Goal: Information Seeking & Learning: Learn about a topic

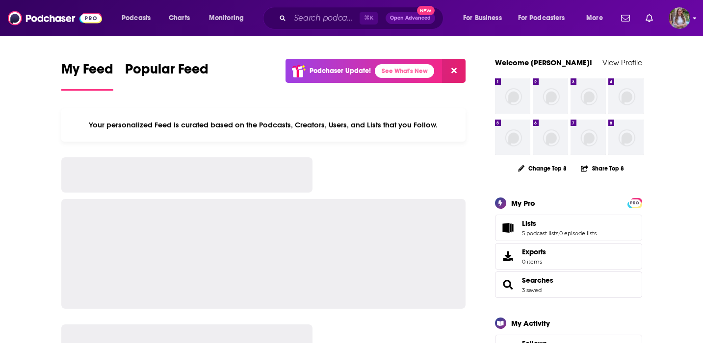
click at [671, 20] on img "Logged in as jnewton" at bounding box center [680, 18] width 22 height 22
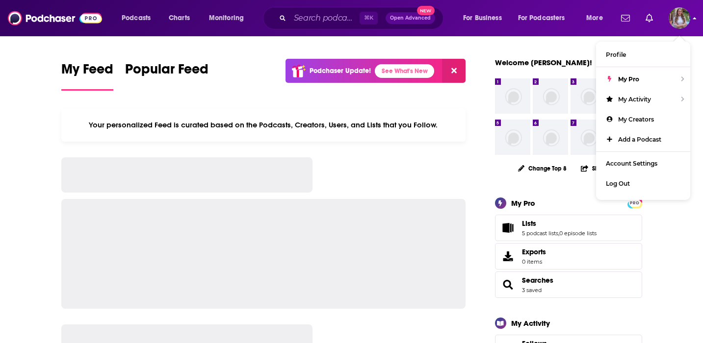
click at [663, 18] on div at bounding box center [653, 18] width 73 height 22
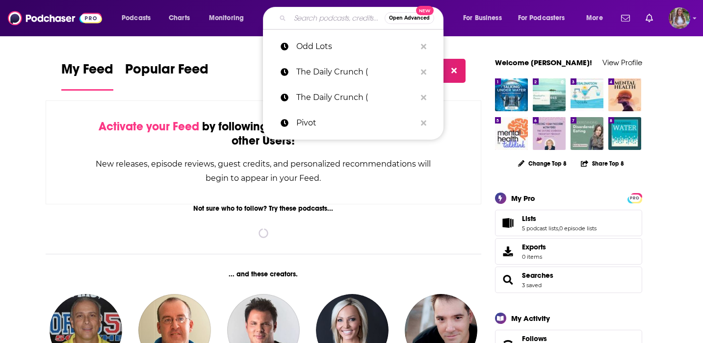
click at [306, 21] on input "Search podcasts, credits, & more..." at bounding box center [337, 18] width 95 height 16
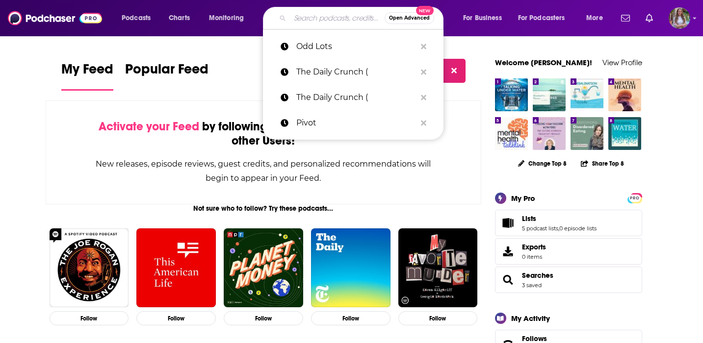
paste input "On The Road with Mr CA Wine"
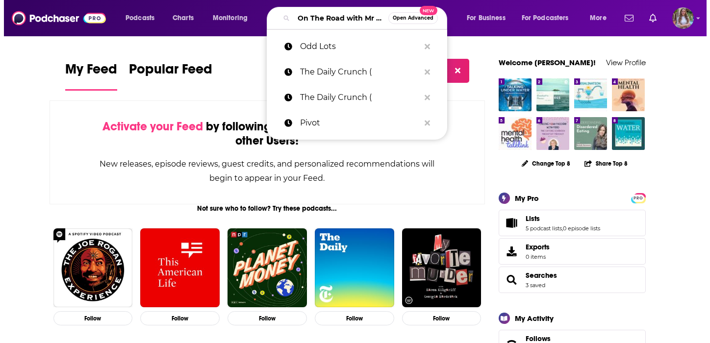
scroll to position [0, 43]
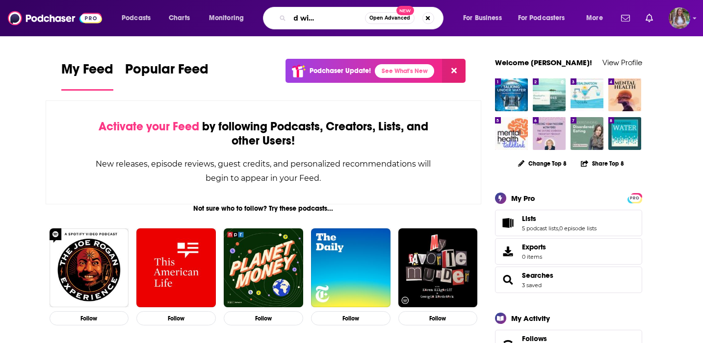
type input "On The Road with Mr CA Wine"
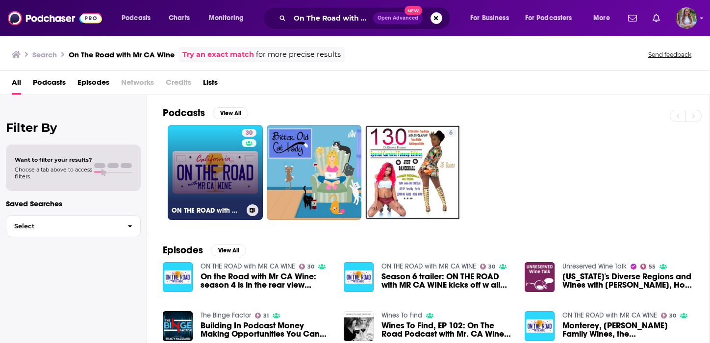
click at [235, 172] on link "30 ON THE ROAD with MR CA WINE" at bounding box center [215, 172] width 95 height 95
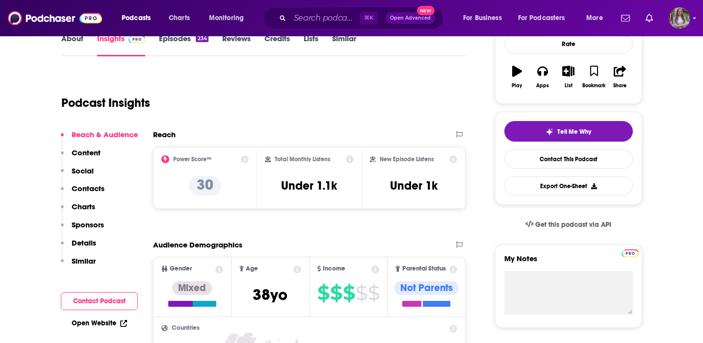
scroll to position [69, 0]
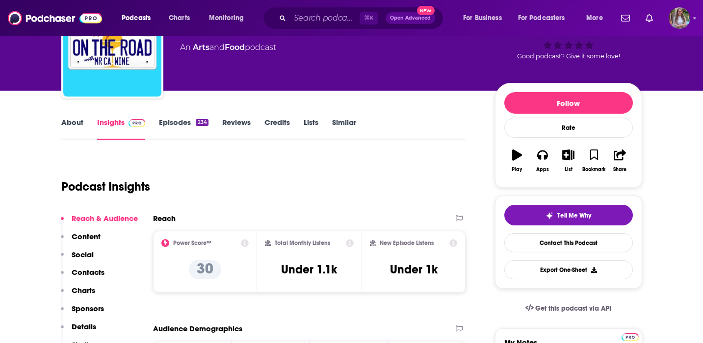
click at [168, 130] on link "Episodes 234" at bounding box center [183, 129] width 49 height 23
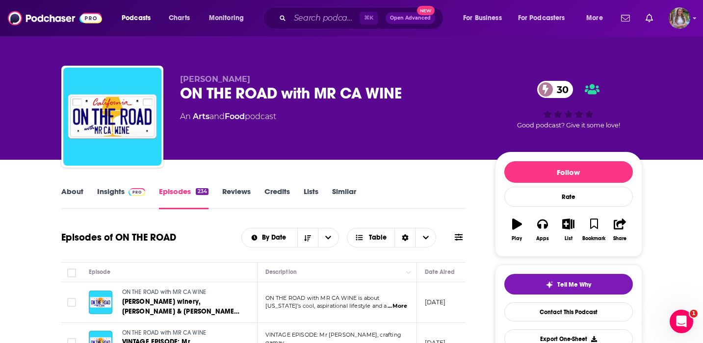
click at [75, 192] on link "About" at bounding box center [72, 198] width 22 height 23
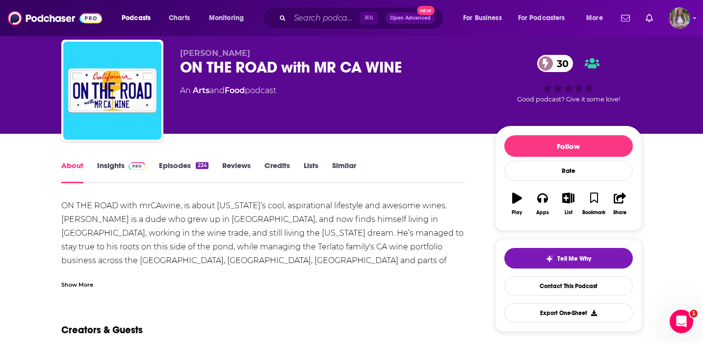
scroll to position [28, 0]
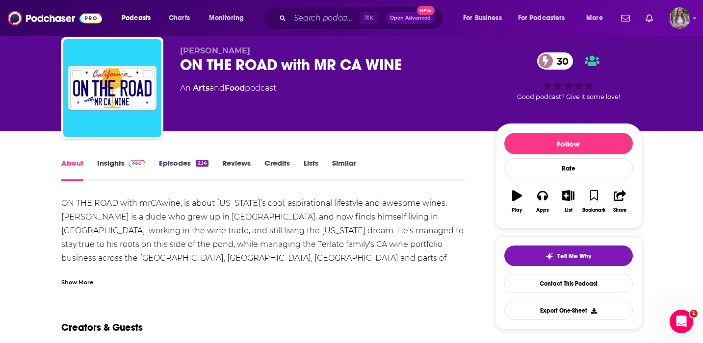
click at [256, 242] on div "ON THE ROAD with mrCAwine, is about [US_STATE]’s cool, aspirational lifestyle a…" at bounding box center [263, 272] width 405 height 151
click at [117, 164] on link "Insights" at bounding box center [121, 169] width 49 height 23
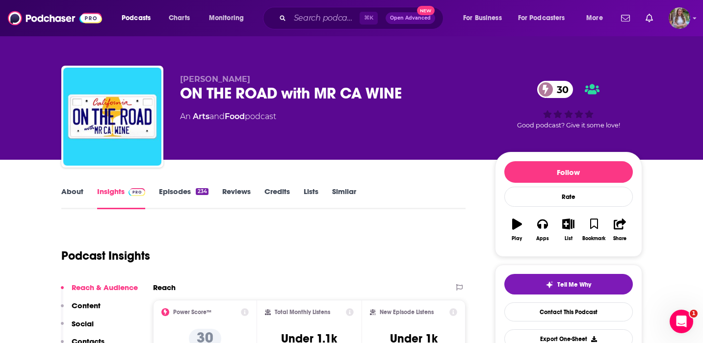
scroll to position [176, 0]
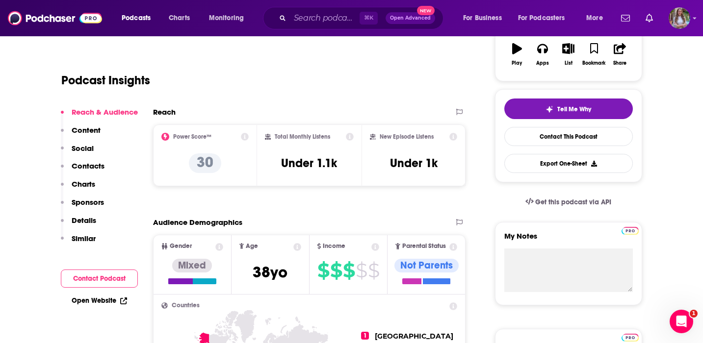
click at [93, 168] on p "Contacts" at bounding box center [88, 165] width 33 height 9
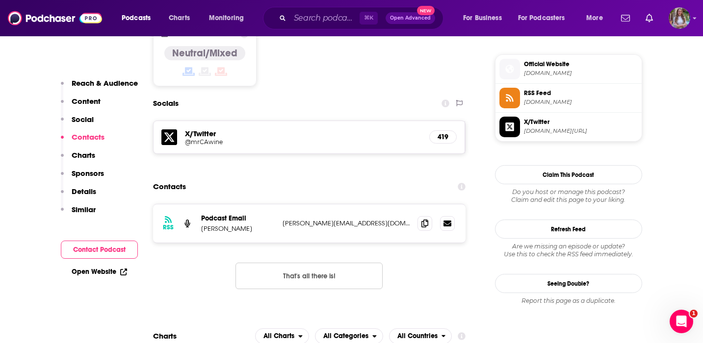
scroll to position [798, 0]
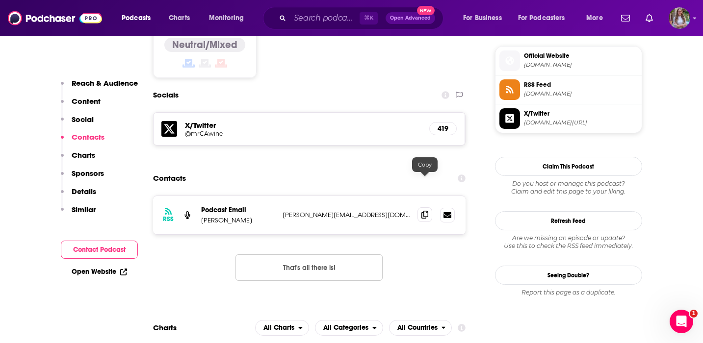
click at [422, 211] on icon at bounding box center [424, 215] width 7 height 8
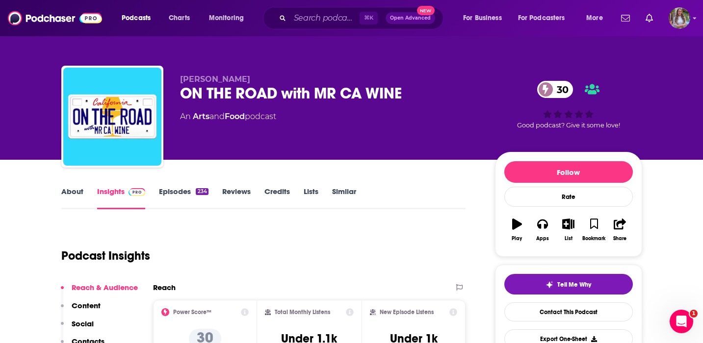
scroll to position [166, 0]
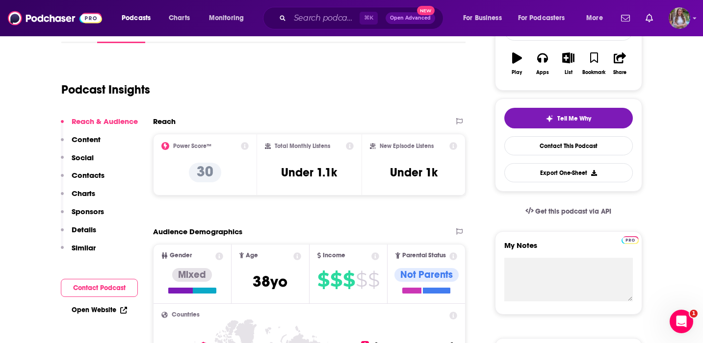
click at [83, 154] on p "Social" at bounding box center [83, 157] width 22 height 9
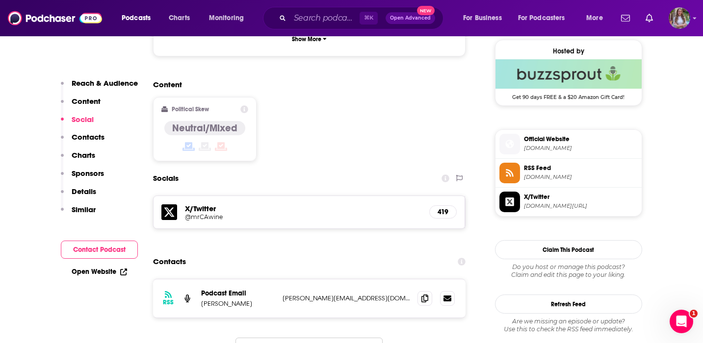
click at [92, 106] on p "Content" at bounding box center [86, 101] width 29 height 9
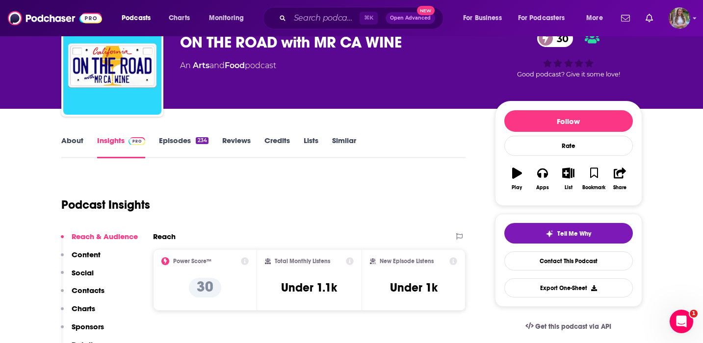
scroll to position [0, 0]
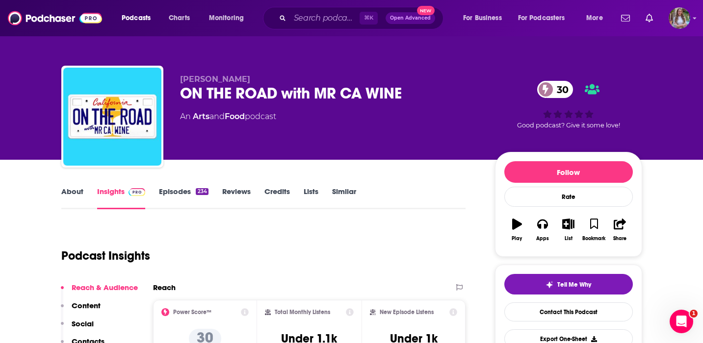
click at [163, 195] on link "Episodes 234" at bounding box center [183, 198] width 49 height 23
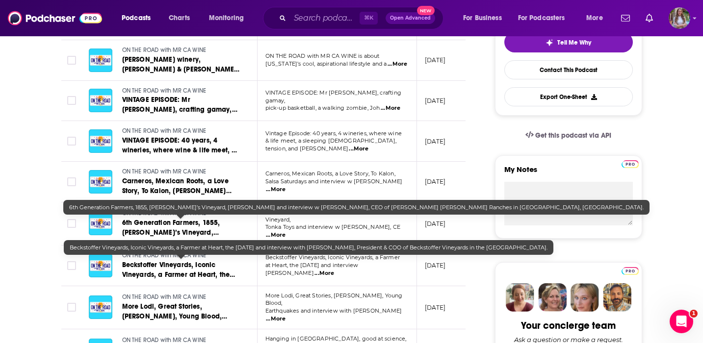
scroll to position [292, 0]
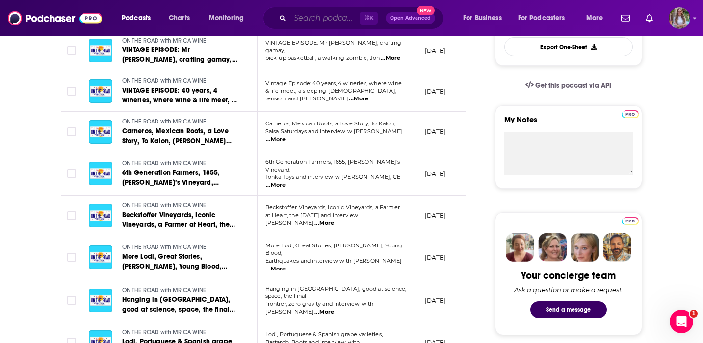
click at [327, 14] on input "Search podcasts, credits, & more..." at bounding box center [325, 18] width 70 height 16
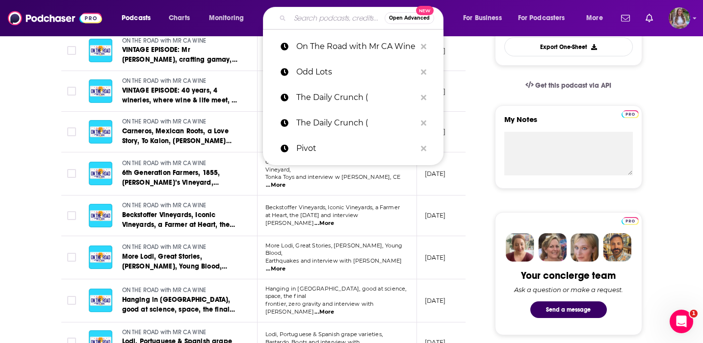
paste input "[US_STATE] Wine Country"
type input "[US_STATE] Wine Country"
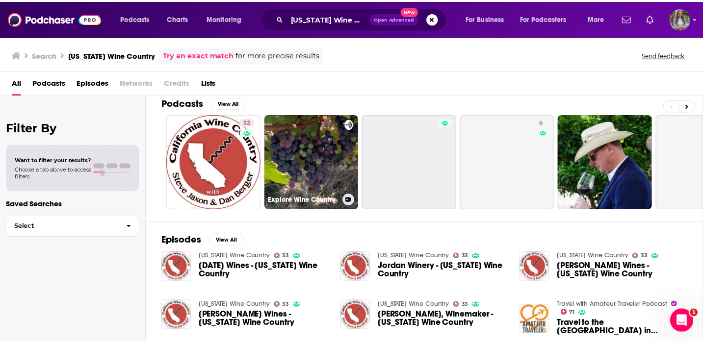
scroll to position [11, 0]
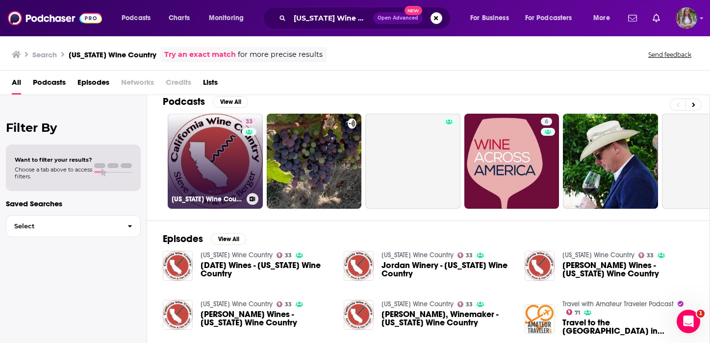
click at [253, 159] on div "33" at bounding box center [250, 156] width 17 height 76
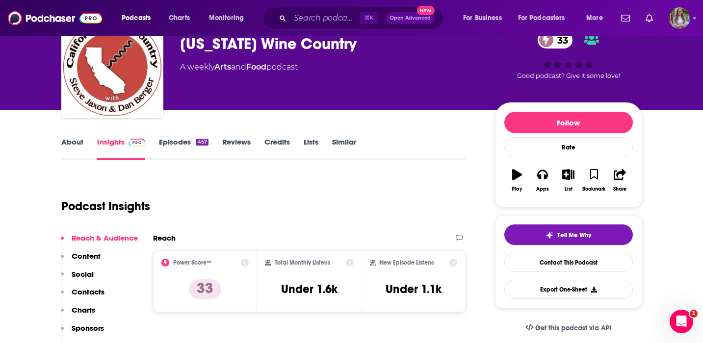
scroll to position [50, 0]
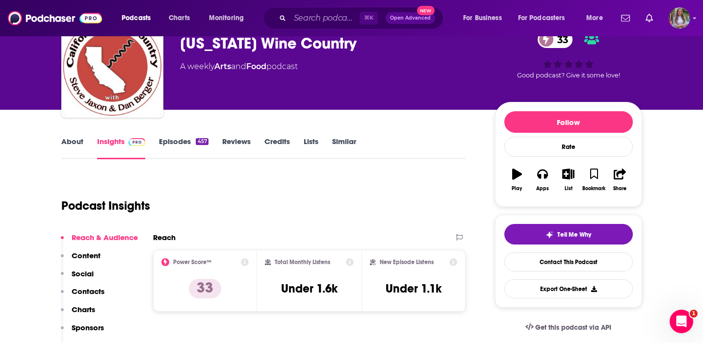
click at [186, 145] on link "Episodes 457" at bounding box center [183, 148] width 49 height 23
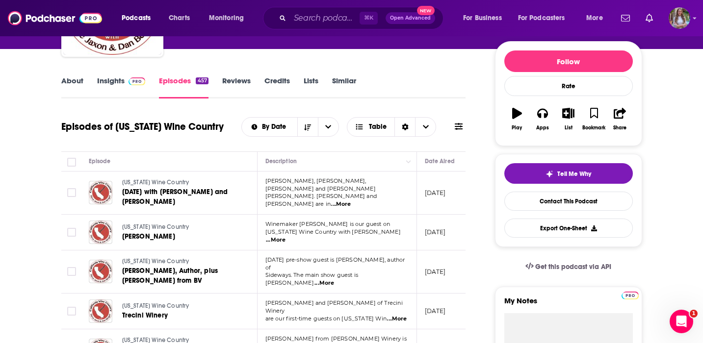
click at [72, 84] on link "About" at bounding box center [72, 87] width 22 height 23
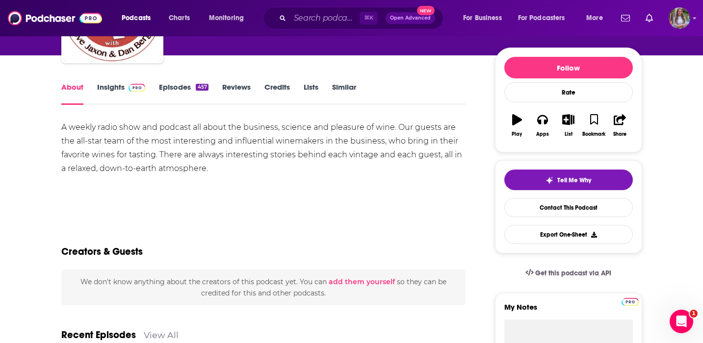
scroll to position [19, 0]
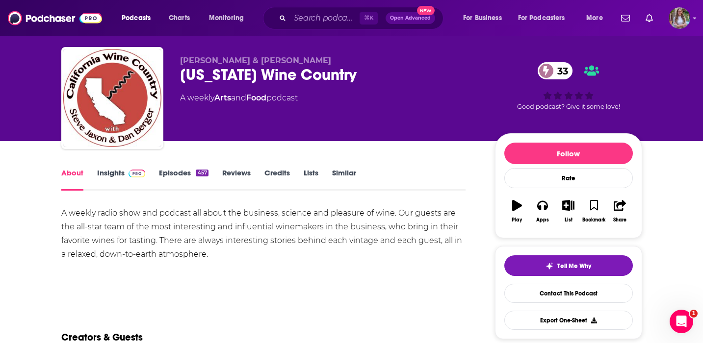
click at [129, 176] on img at bounding box center [137, 174] width 17 height 8
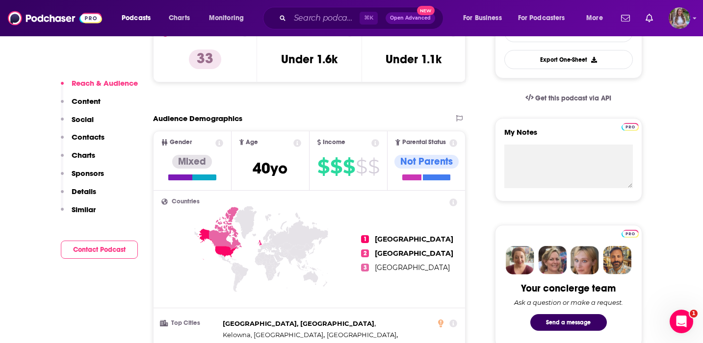
scroll to position [129, 0]
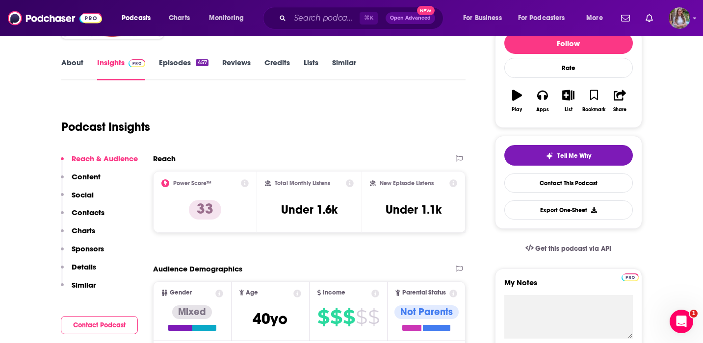
click at [87, 174] on p "Content" at bounding box center [86, 176] width 29 height 9
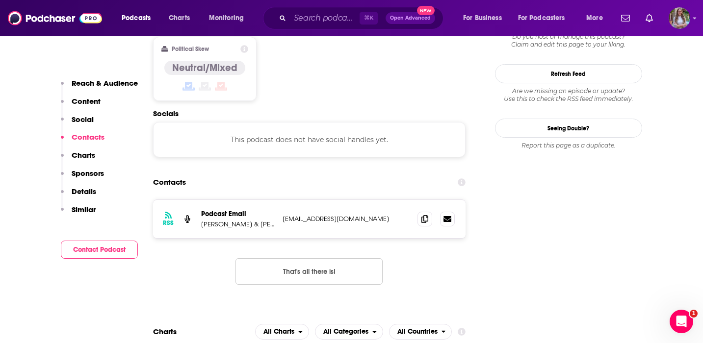
scroll to position [818, 0]
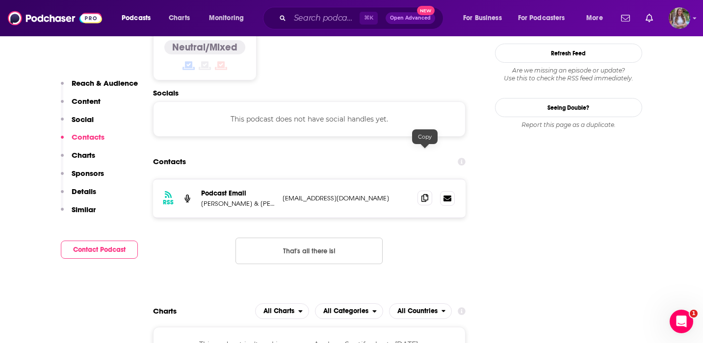
click at [424, 194] on icon at bounding box center [424, 198] width 7 height 8
click at [339, 7] on div "⌘ K Open Advanced New" at bounding box center [353, 18] width 181 height 23
click at [339, 16] on input "Search podcasts, credits, & more..." at bounding box center [325, 18] width 70 height 16
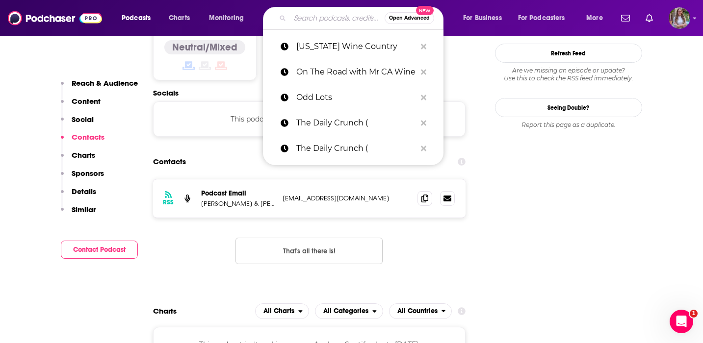
paste input "Uncorked Podcast"
type input "Uncorked Podcast"
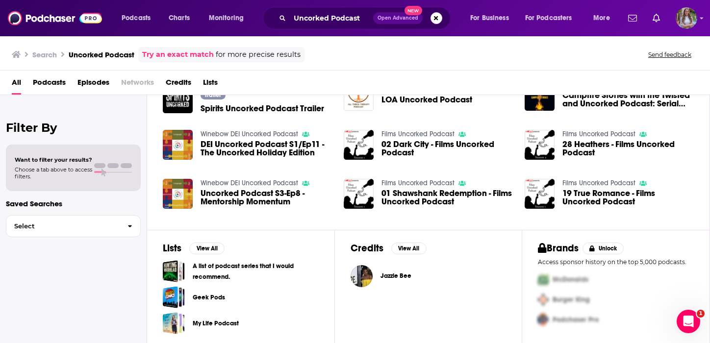
scroll to position [183, 0]
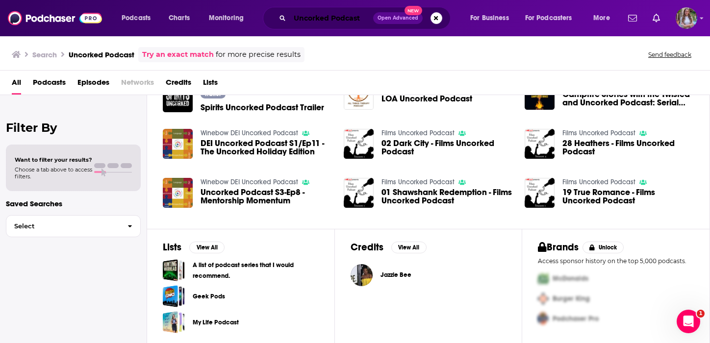
click at [323, 15] on input "Uncorked Podcast" at bounding box center [331, 18] width 83 height 16
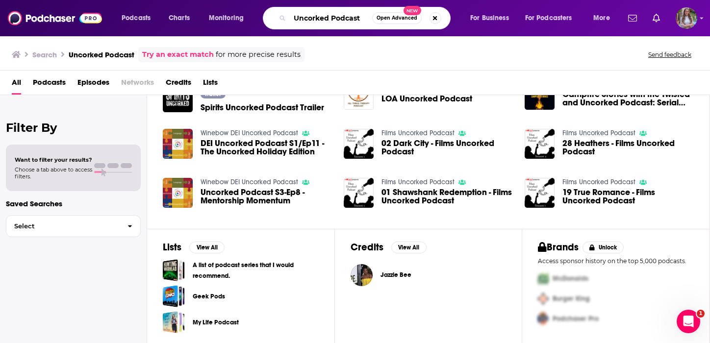
click at [323, 15] on input "Uncorked Podcast" at bounding box center [331, 18] width 82 height 16
paste input "Wine 101 (VinePair)"
type input "Wine 101 (VinePair)"
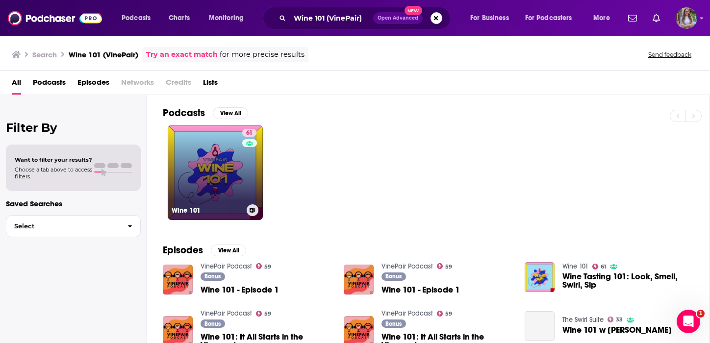
click at [228, 181] on link "61 Wine 101" at bounding box center [215, 172] width 95 height 95
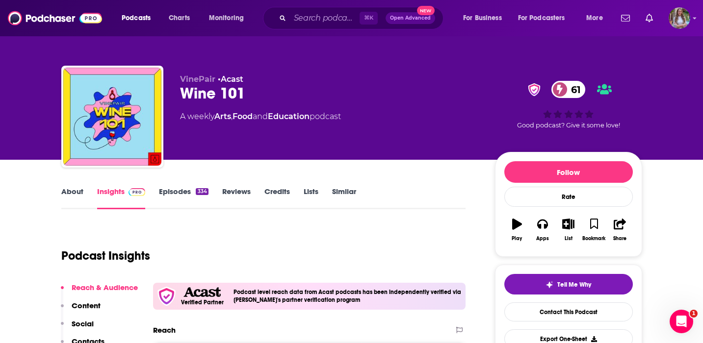
scroll to position [17, 0]
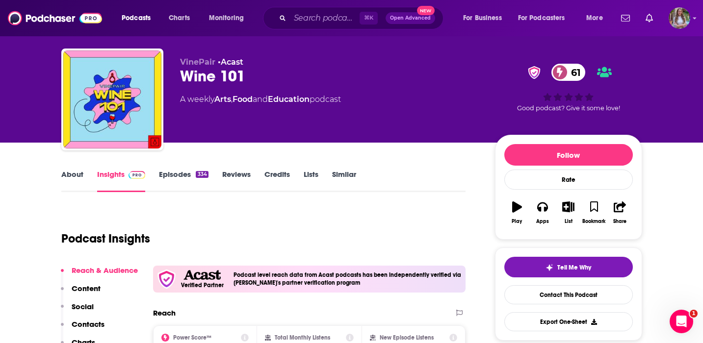
click at [233, 178] on link "Reviews" at bounding box center [236, 181] width 28 height 23
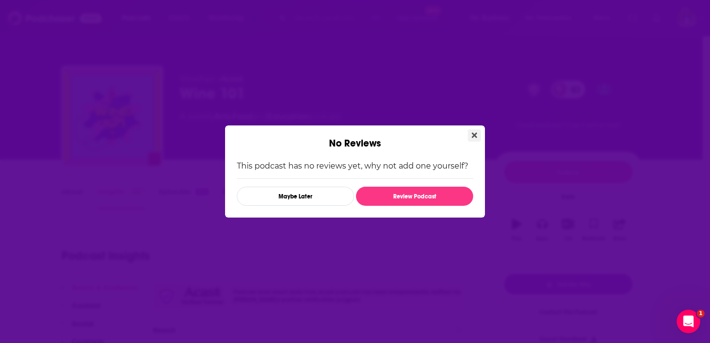
click at [472, 133] on icon "Close" at bounding box center [474, 135] width 5 height 8
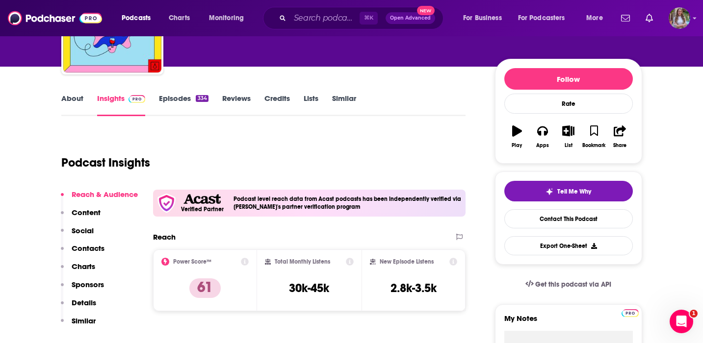
scroll to position [89, 0]
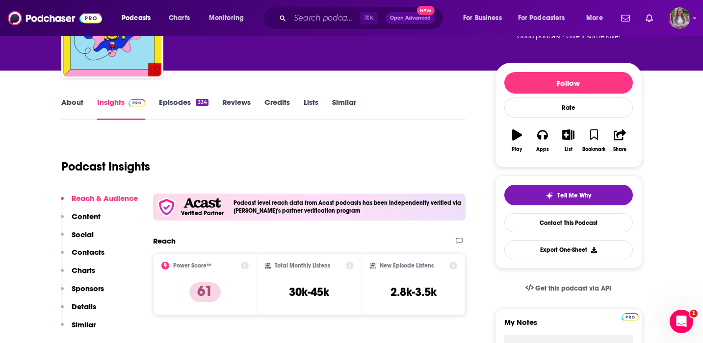
click at [183, 102] on link "Episodes 334" at bounding box center [183, 109] width 49 height 23
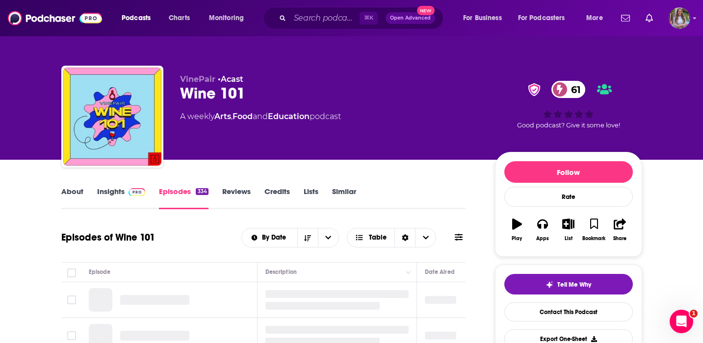
scroll to position [208, 0]
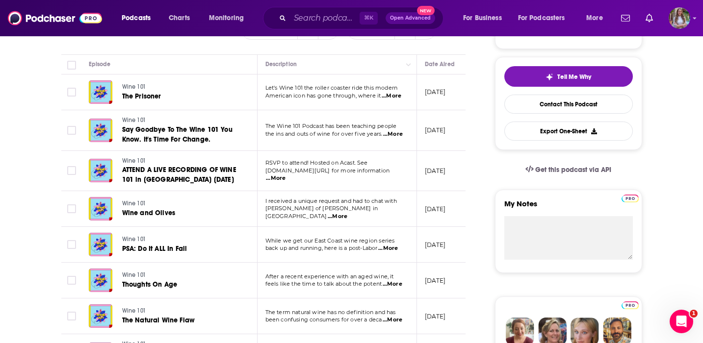
click at [393, 135] on span "...More" at bounding box center [393, 135] width 20 height 8
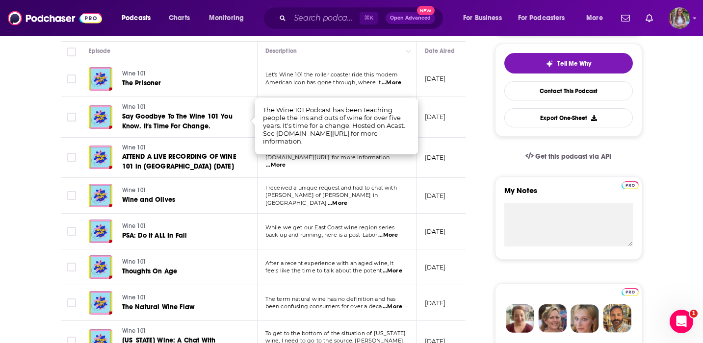
scroll to position [230, 0]
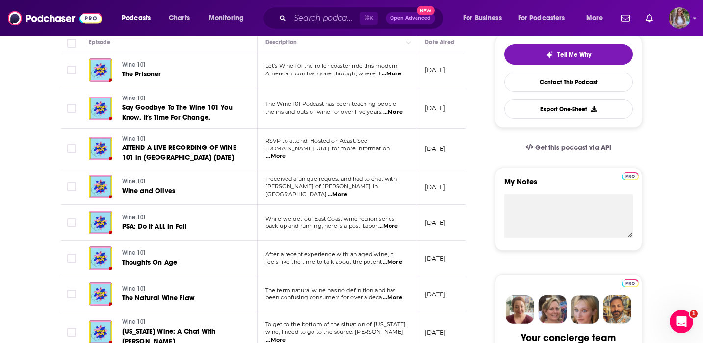
click at [389, 183] on span "I received a unique request and had to chat with" at bounding box center [330, 179] width 131 height 7
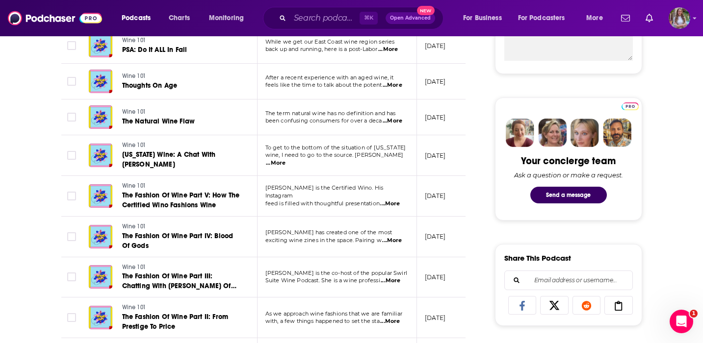
scroll to position [0, 0]
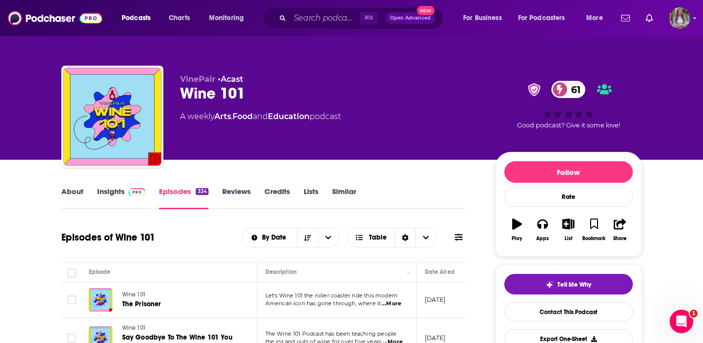
click at [109, 198] on link "Insights" at bounding box center [121, 198] width 49 height 23
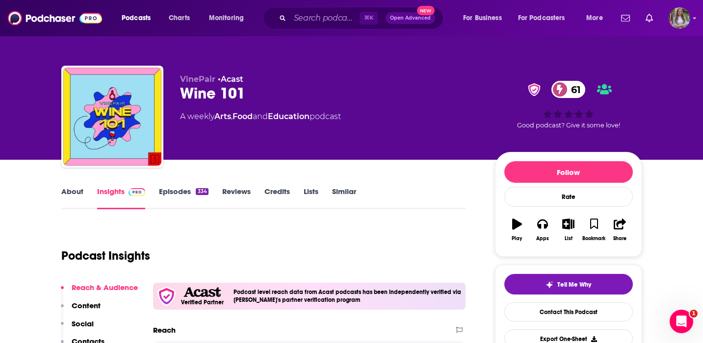
scroll to position [97, 0]
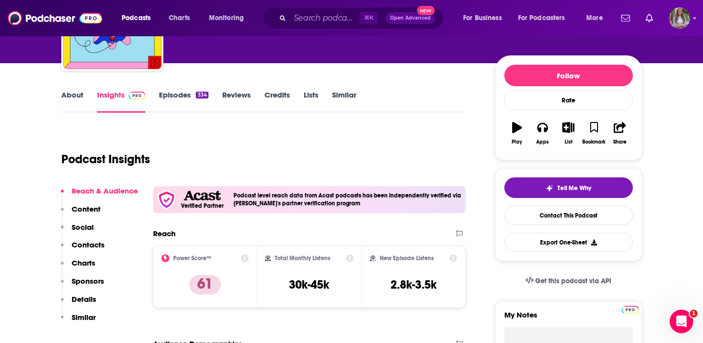
click at [90, 246] on p "Contacts" at bounding box center [88, 244] width 33 height 9
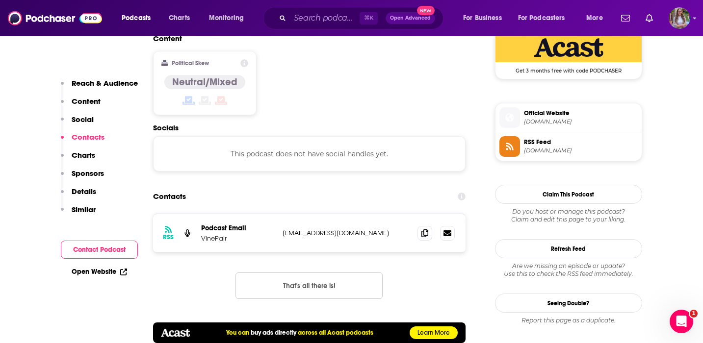
scroll to position [821, 0]
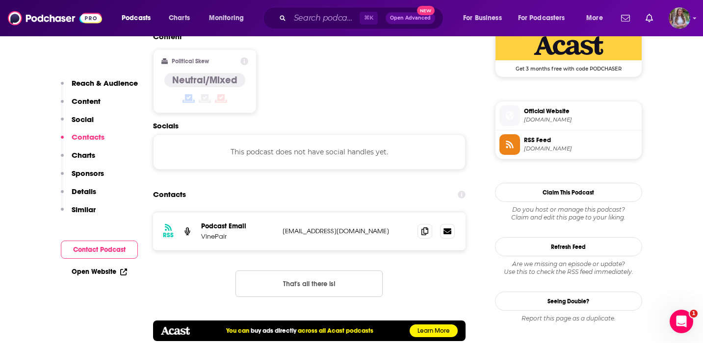
click at [433, 224] on div at bounding box center [436, 231] width 37 height 15
click at [425, 224] on span at bounding box center [425, 231] width 15 height 15
